Goal: Transaction & Acquisition: Purchase product/service

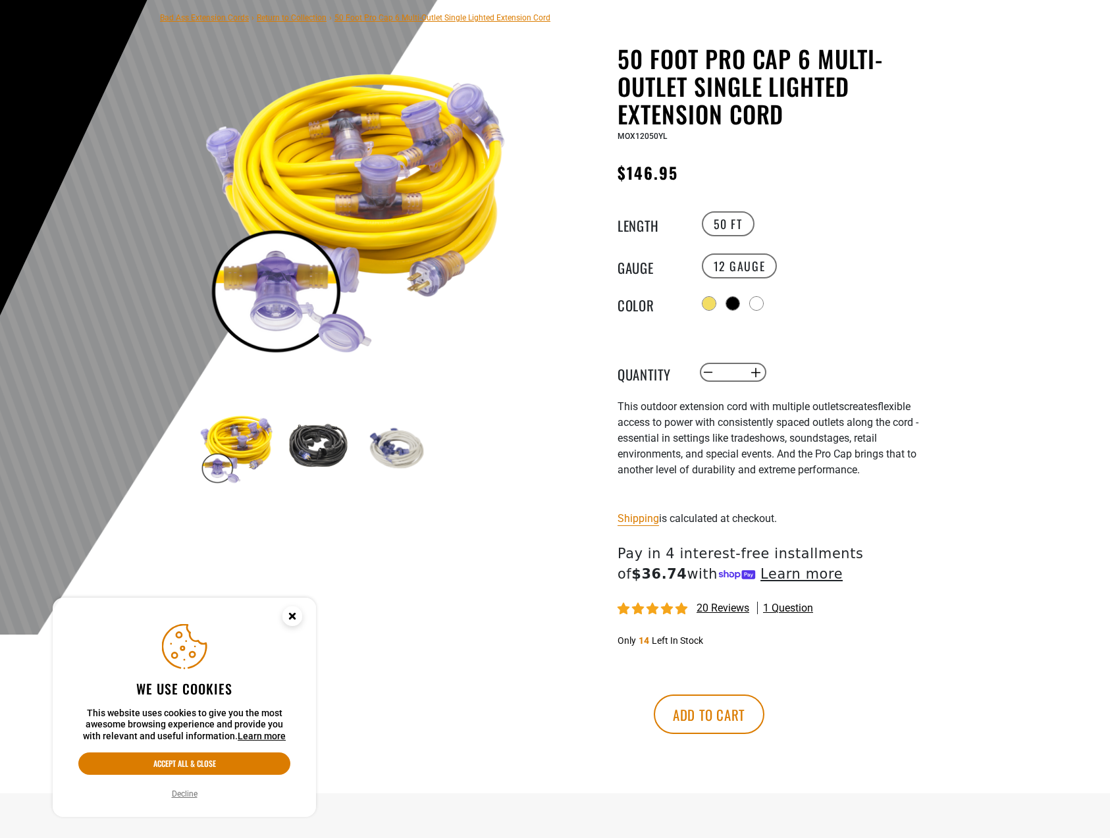
scroll to position [198, 0]
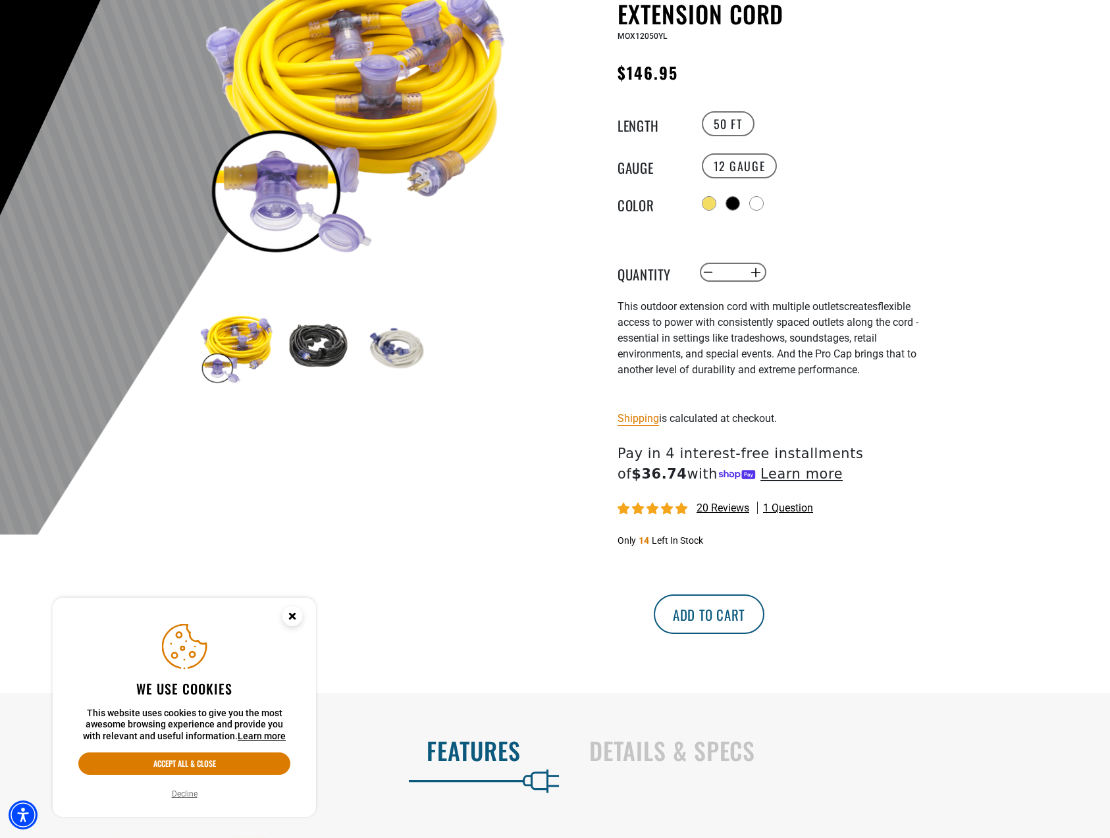
click at [765, 612] on button "Add to cart" at bounding box center [709, 615] width 111 height 40
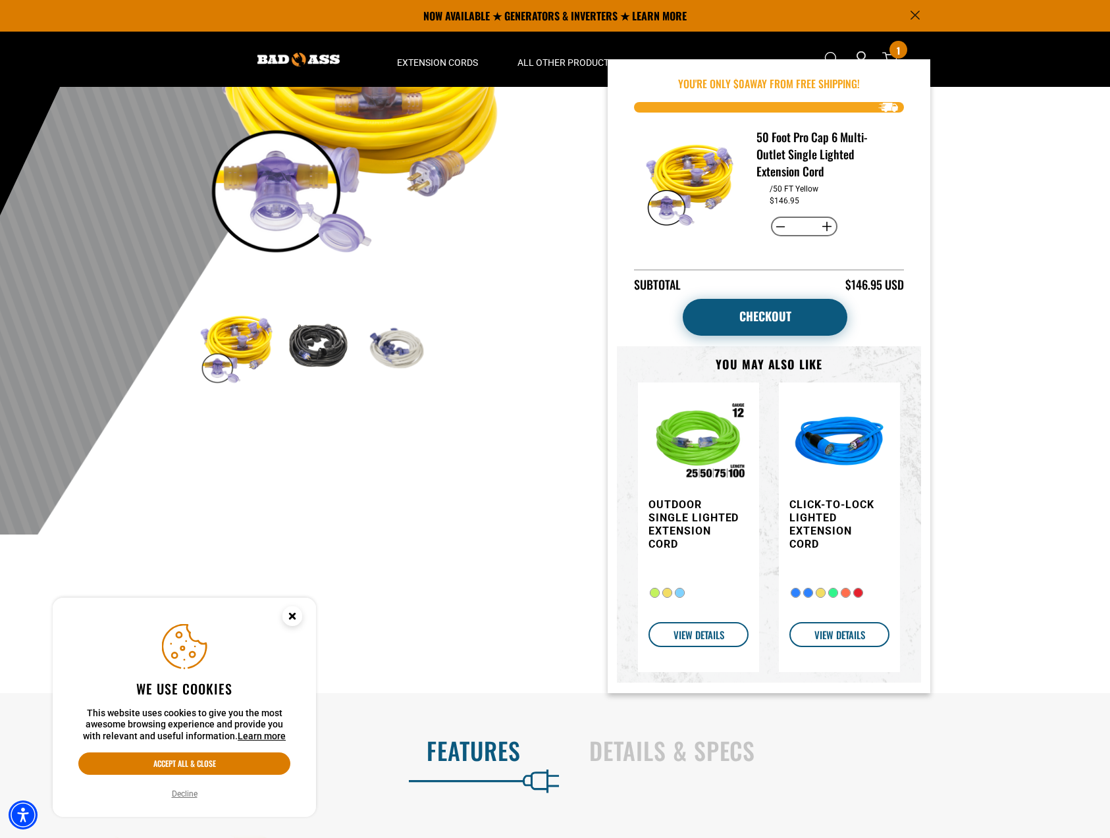
click at [776, 319] on link "Checkout" at bounding box center [765, 317] width 165 height 37
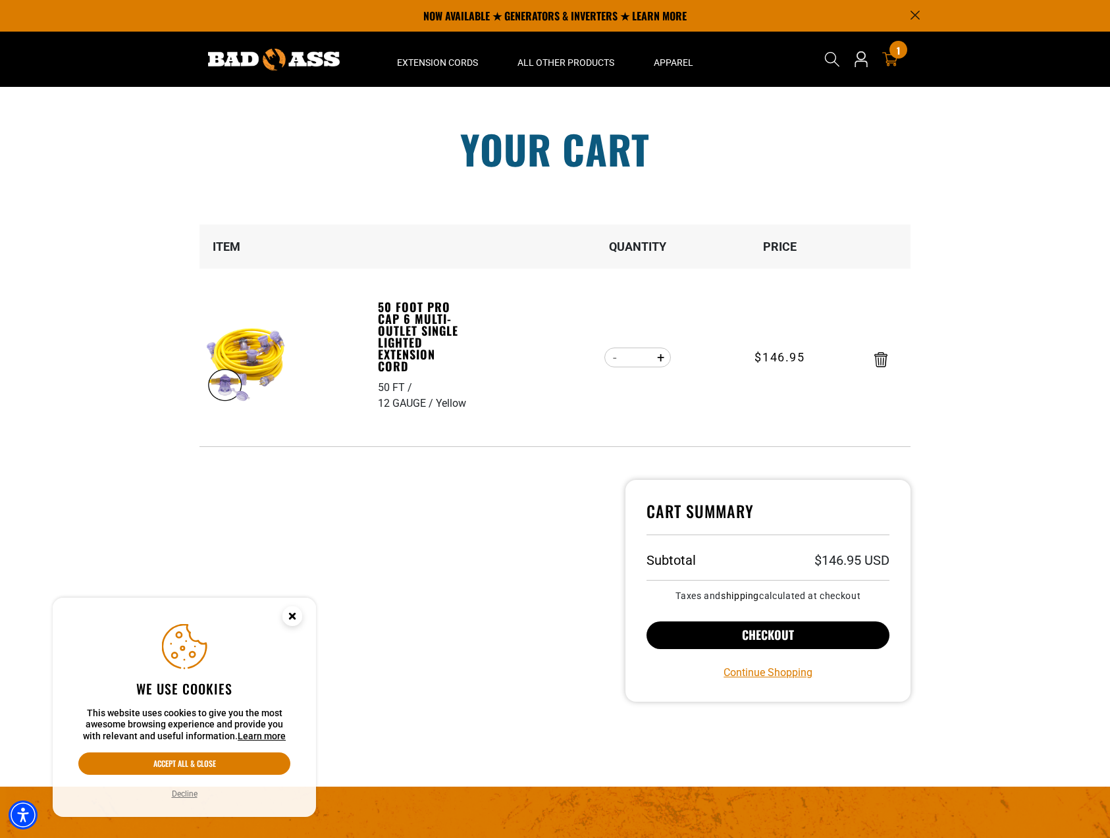
click at [757, 636] on button "Checkout" at bounding box center [768, 636] width 243 height 28
